Goal: Task Accomplishment & Management: Manage account settings

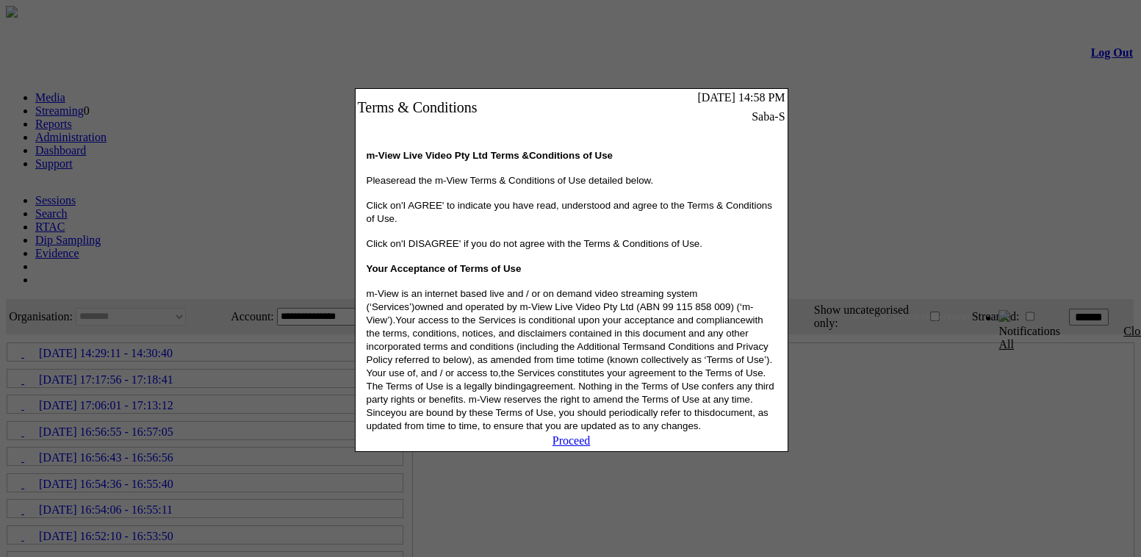
click at [579, 447] on link "Proceed" at bounding box center [572, 440] width 38 height 12
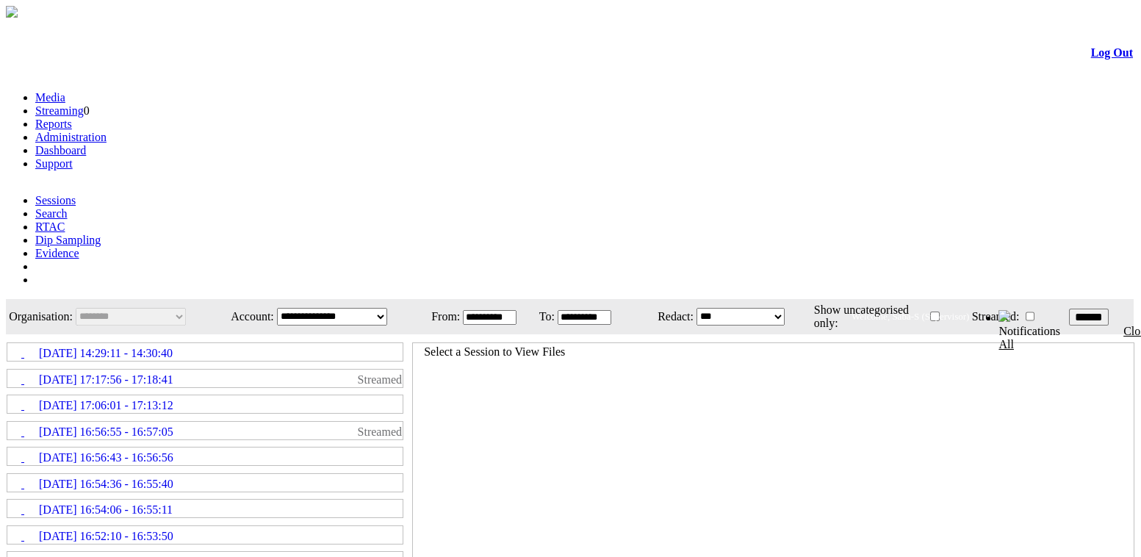
click at [107, 131] on link "Administration" at bounding box center [70, 137] width 71 height 12
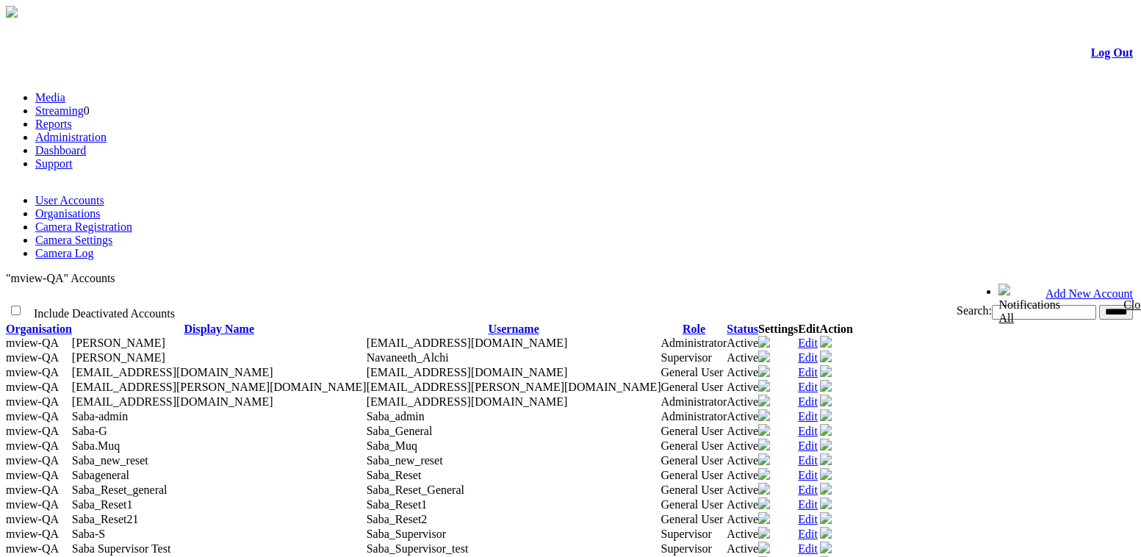
click at [112, 234] on link "Camera Settings" at bounding box center [73, 240] width 77 height 12
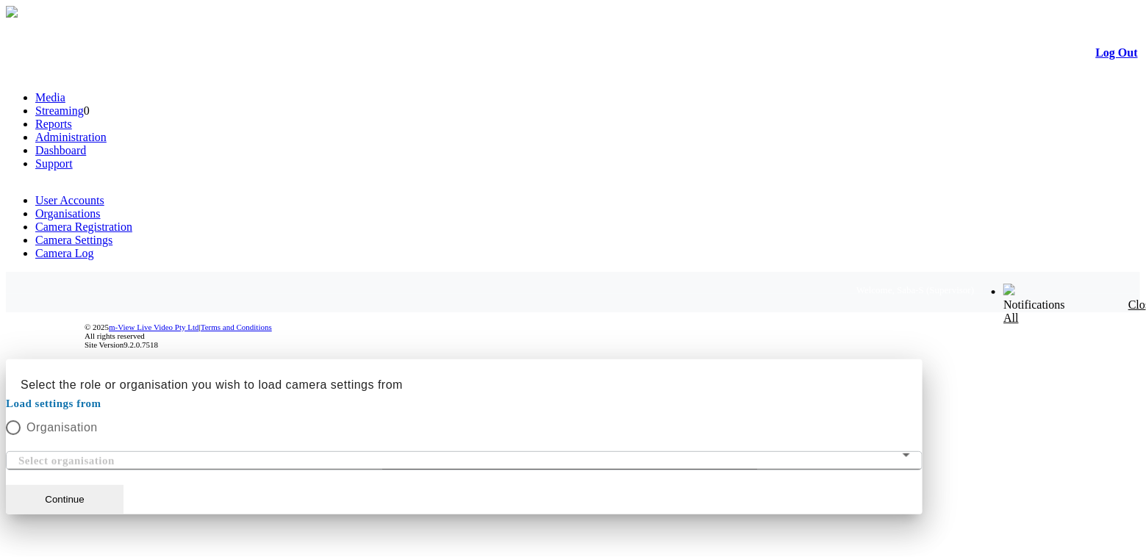
click at [254, 359] on div at bounding box center [573, 359] width 1134 height 0
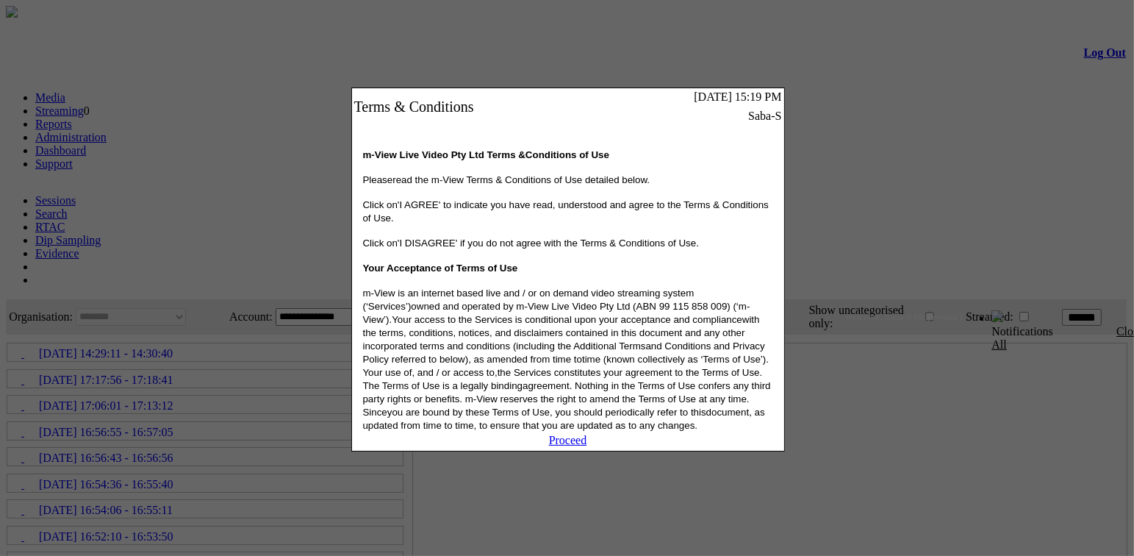
click at [569, 446] on link "Proceed" at bounding box center [568, 440] width 38 height 12
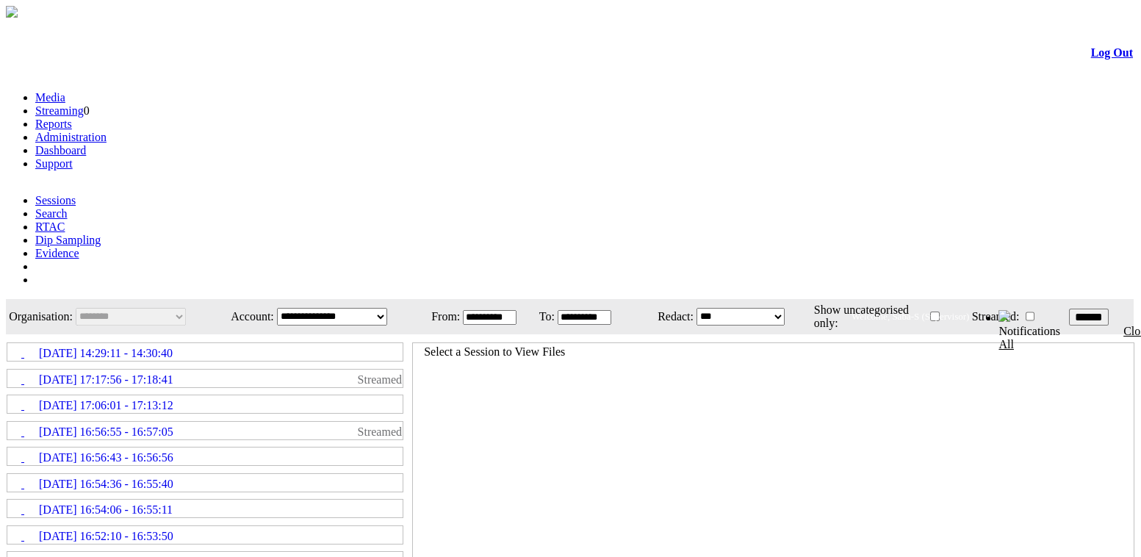
click at [107, 131] on link "Administration" at bounding box center [70, 137] width 71 height 12
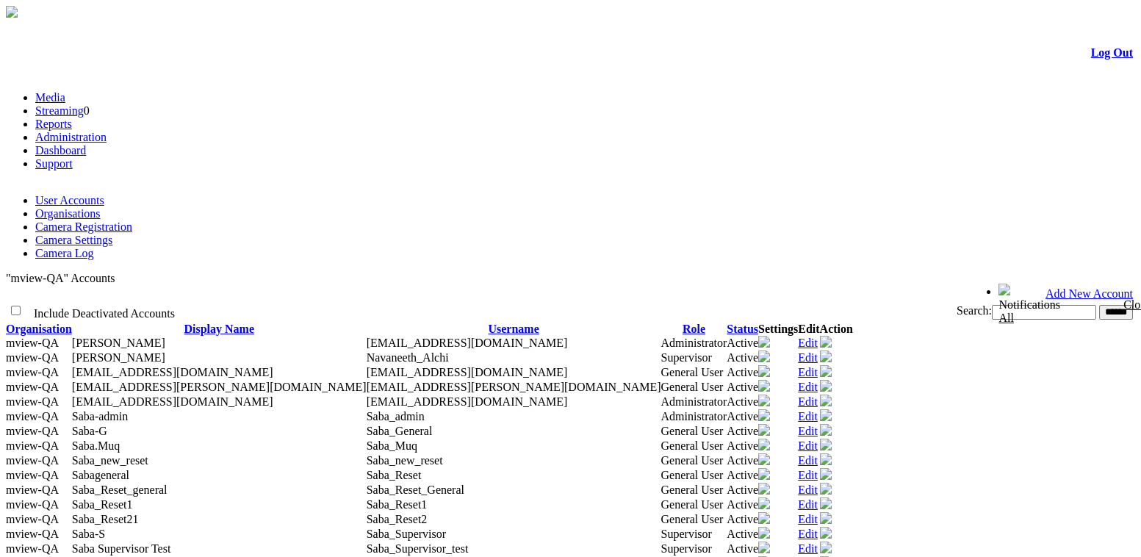
click at [112, 234] on link "Camera Settings" at bounding box center [73, 240] width 77 height 12
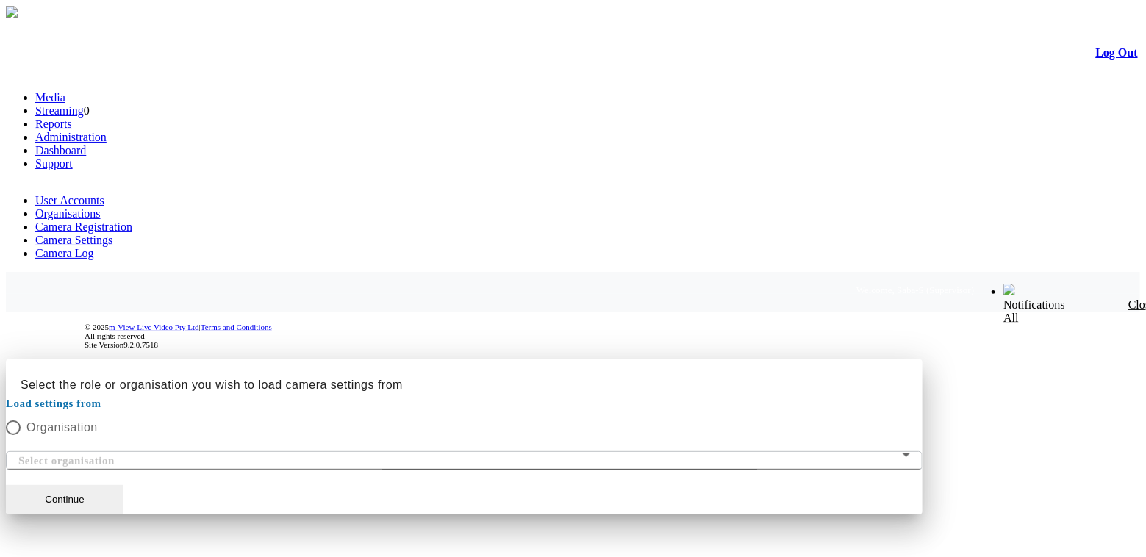
click at [914, 359] on div at bounding box center [573, 359] width 1134 height 0
click at [123, 485] on button "Continue" at bounding box center [65, 499] width 118 height 29
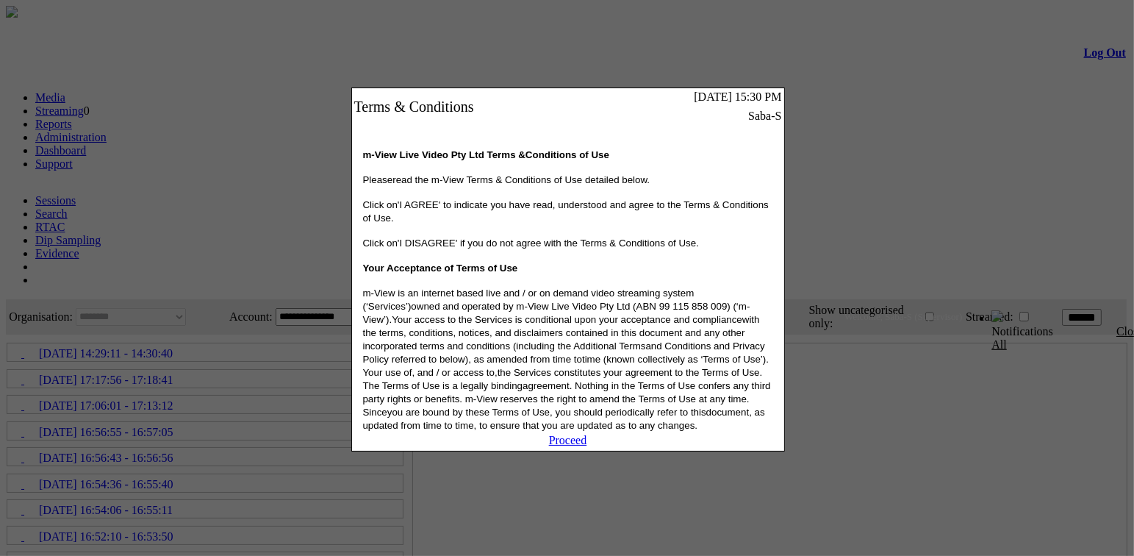
click at [577, 446] on link "Proceed" at bounding box center [568, 440] width 38 height 12
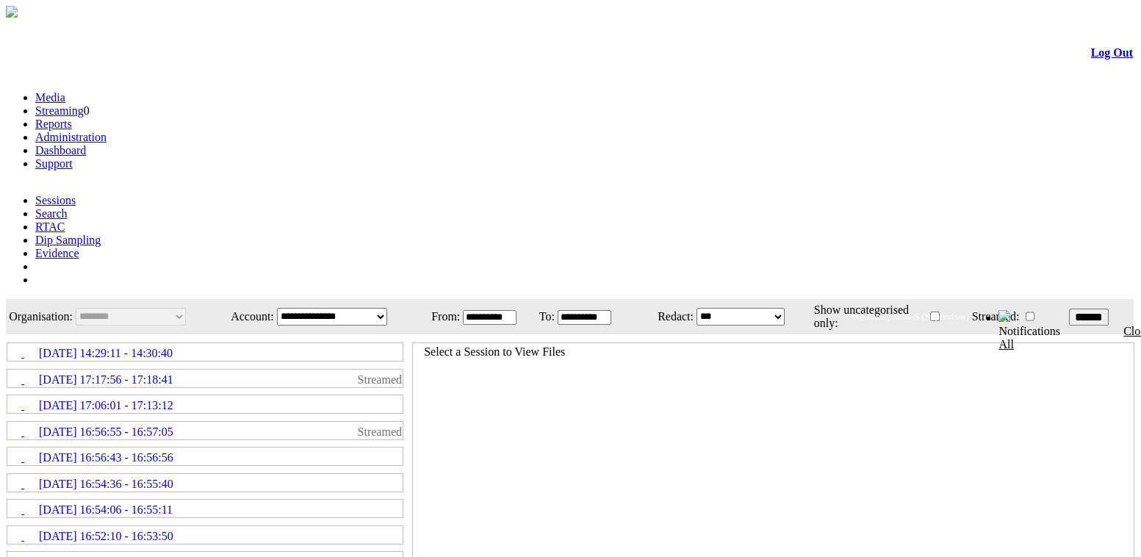
click at [107, 131] on link "Administration" at bounding box center [70, 137] width 71 height 12
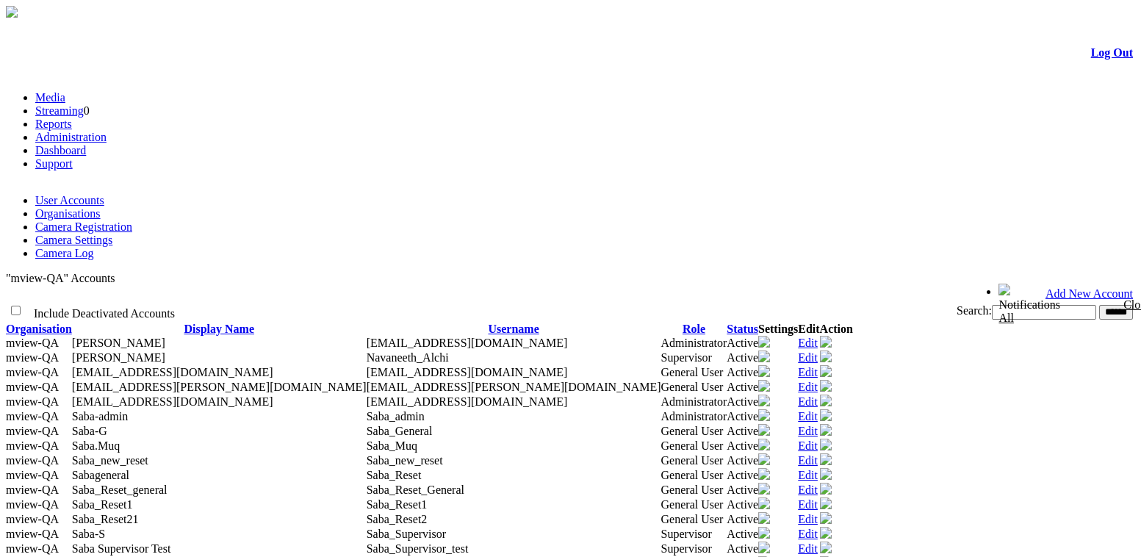
click at [112, 234] on link "Camera Settings" at bounding box center [73, 240] width 77 height 12
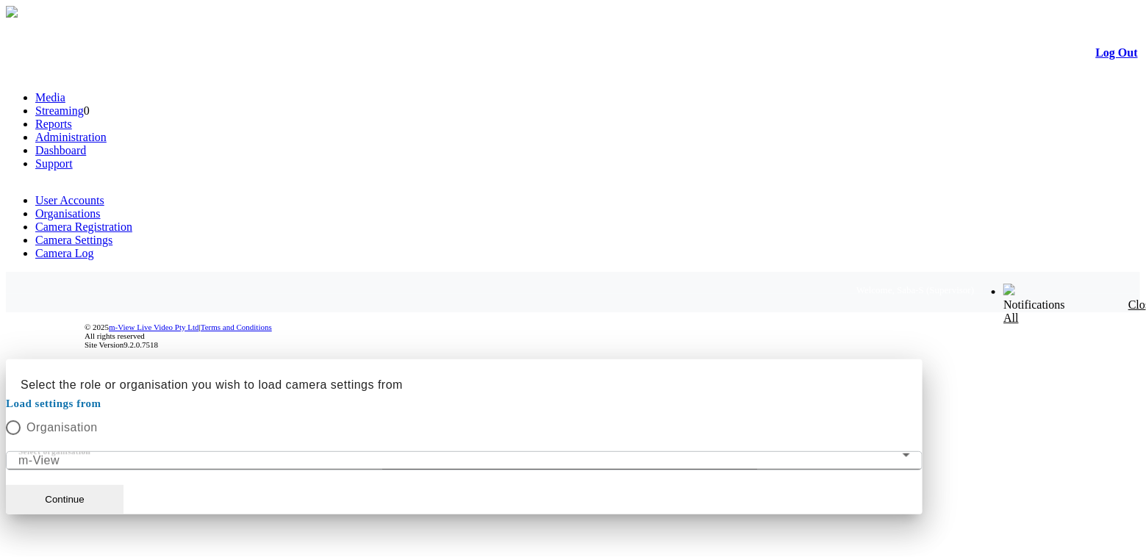
click at [874, 359] on div at bounding box center [573, 359] width 1134 height 0
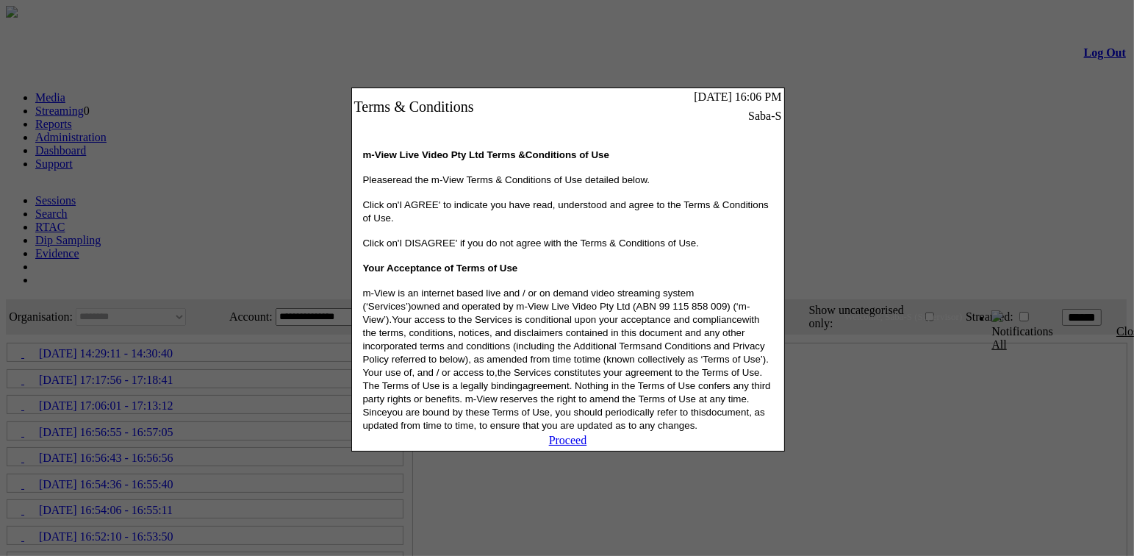
click at [551, 446] on link "Proceed" at bounding box center [568, 440] width 38 height 12
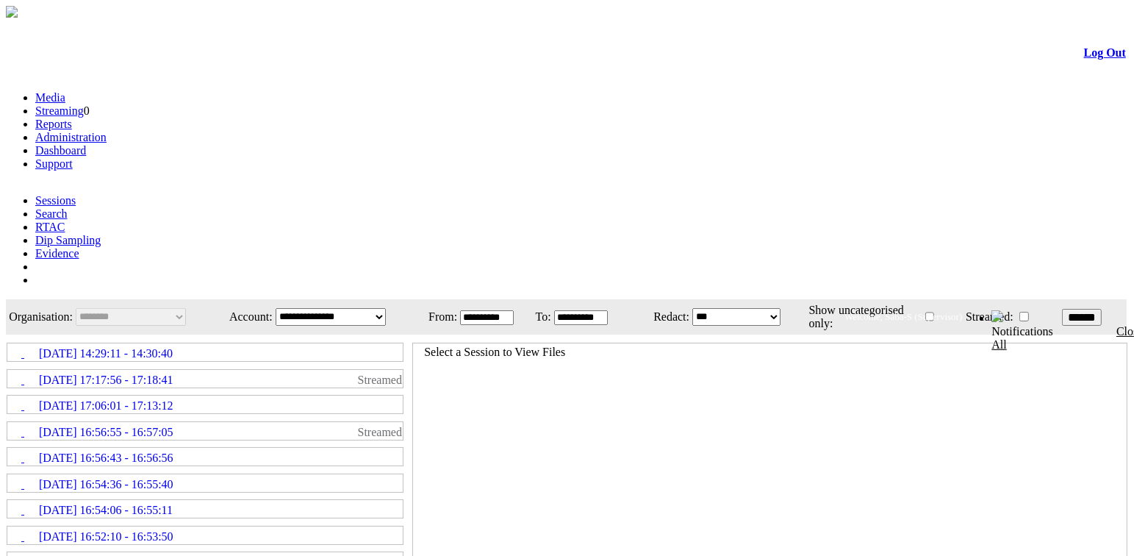
click at [107, 131] on link "Administration" at bounding box center [70, 137] width 71 height 12
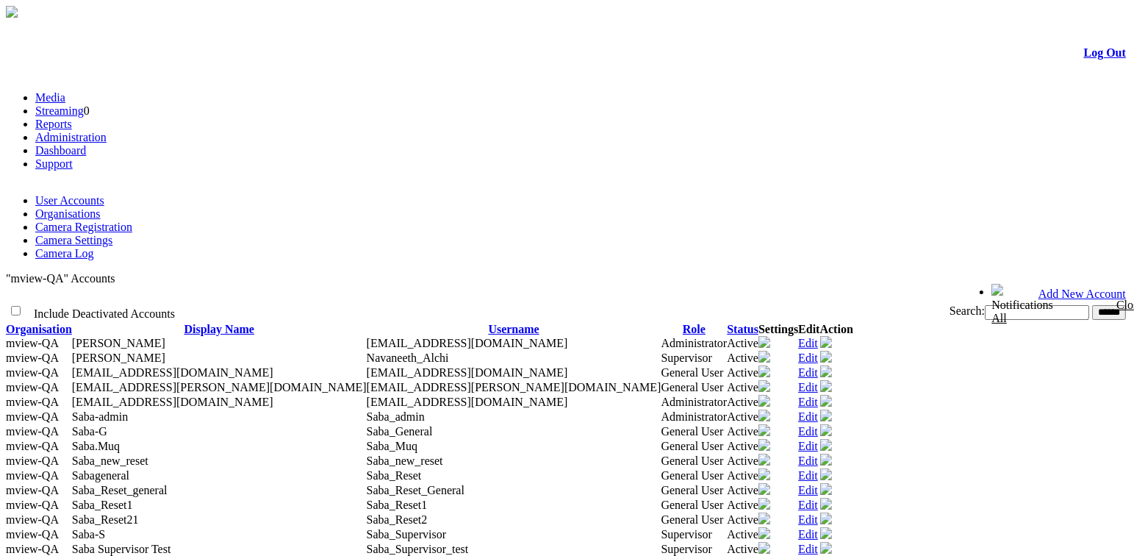
click at [112, 234] on link "Camera Settings" at bounding box center [73, 240] width 77 height 12
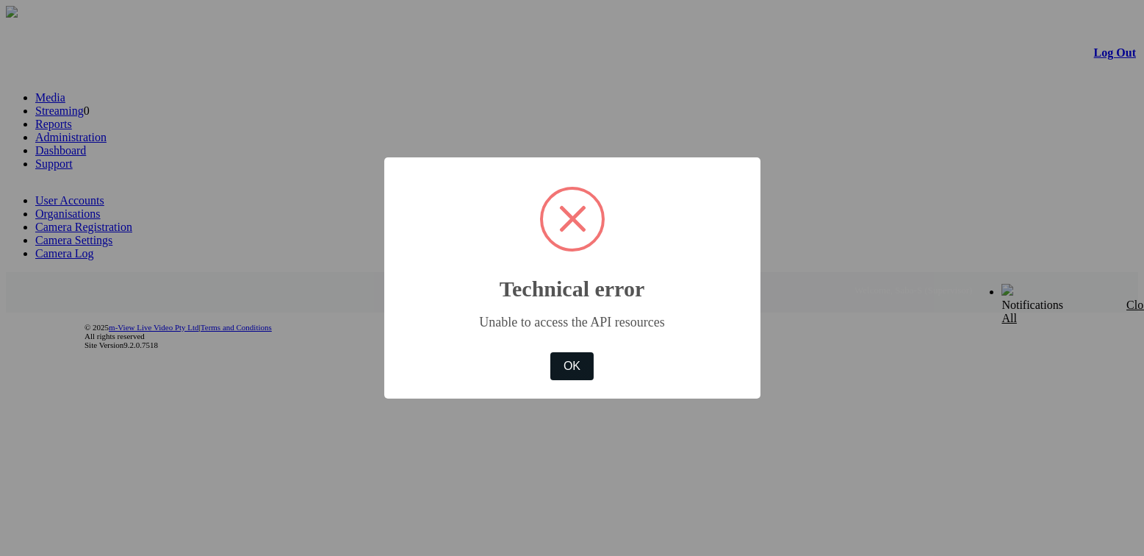
click at [569, 372] on button "OK" at bounding box center [571, 366] width 43 height 28
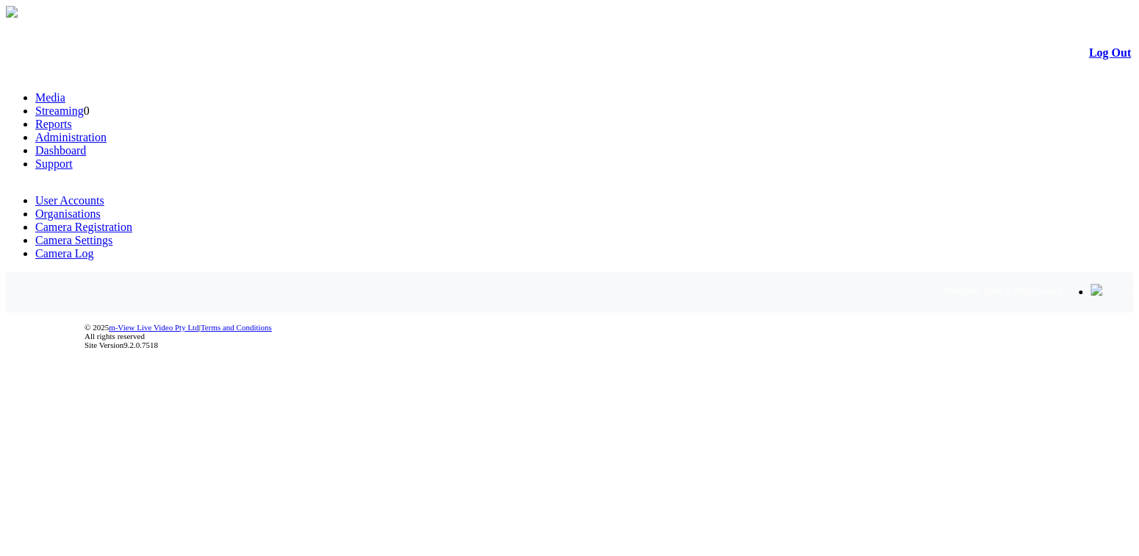
click at [554, 373] on body "m-View Web Portal Log Out Media Streaming 0 Reports Administration Dashboard Su…" at bounding box center [569, 189] width 1127 height 367
click at [513, 373] on body "m-View Web Portal Log Out Media Streaming 0 Reports Administration Dashboard Su…" at bounding box center [569, 189] width 1127 height 367
